Goal: Register for event/course

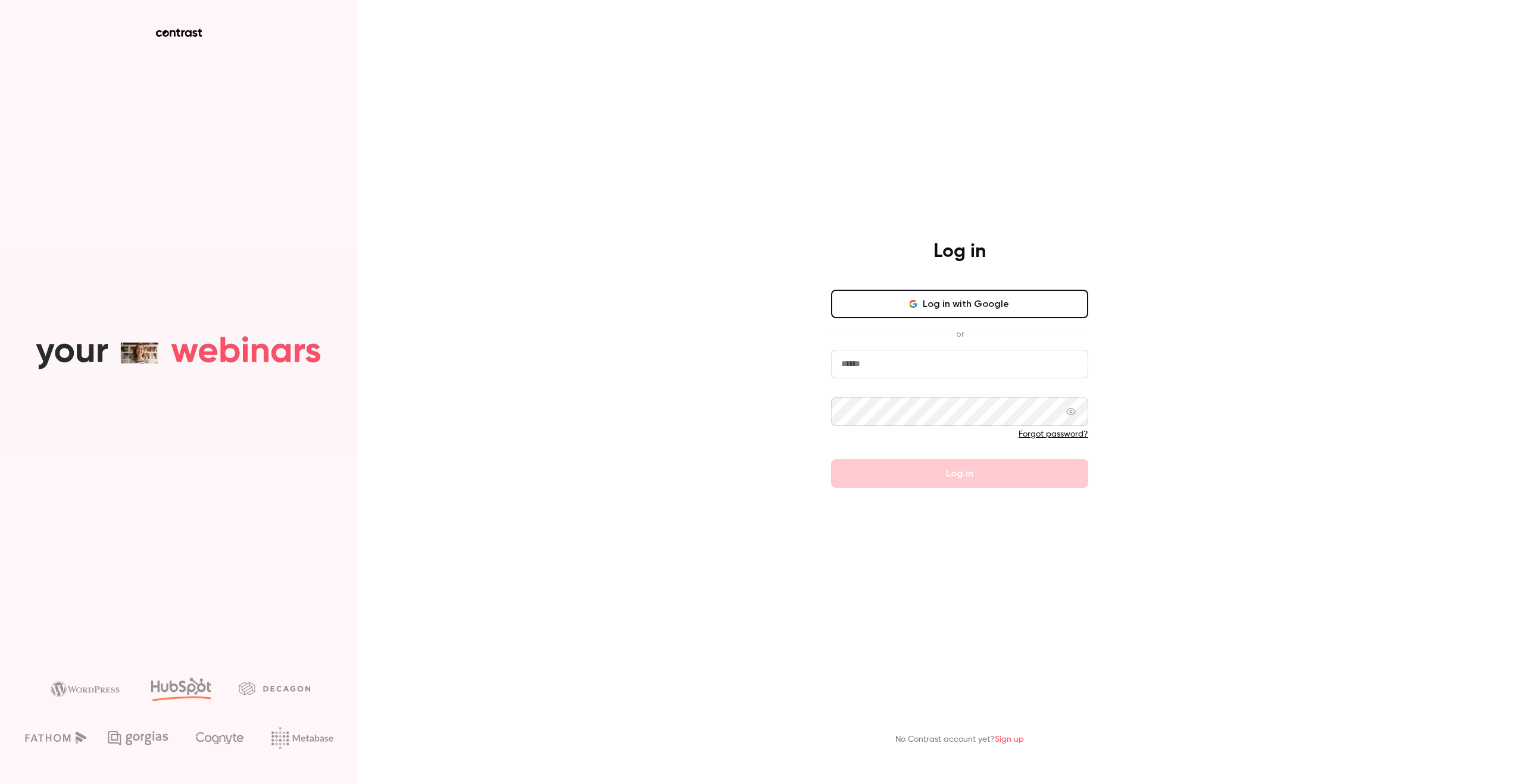
click at [950, 301] on button "Log in with Google" at bounding box center [959, 304] width 257 height 28
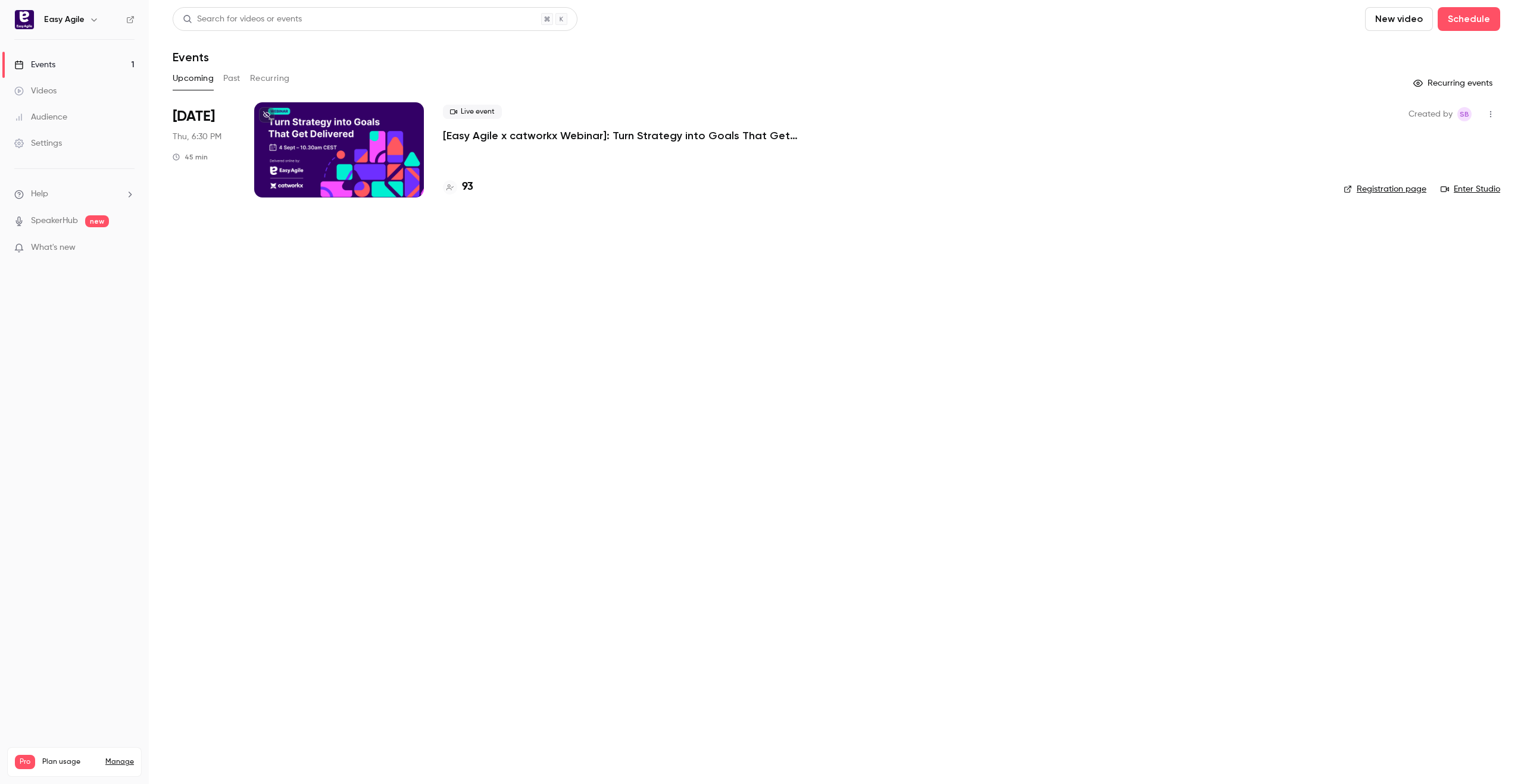
click at [740, 137] on p "[Easy Agile x catworkx Webinar]: Turn Strategy into Goals That Get Delivered" at bounding box center [621, 135] width 357 height 15
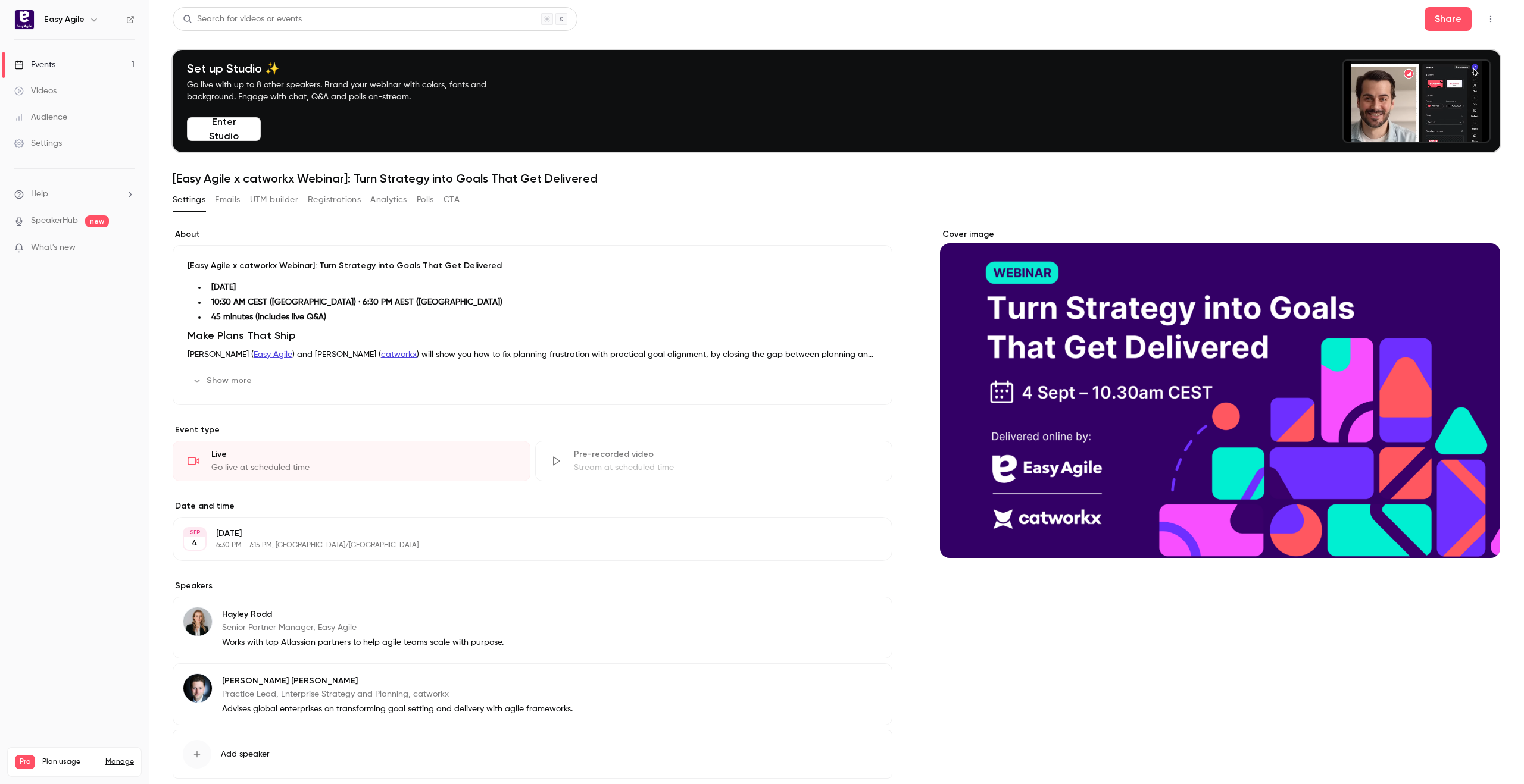
click at [330, 201] on button "Registrations" at bounding box center [334, 200] width 53 height 19
